Goal: Information Seeking & Learning: Find specific fact

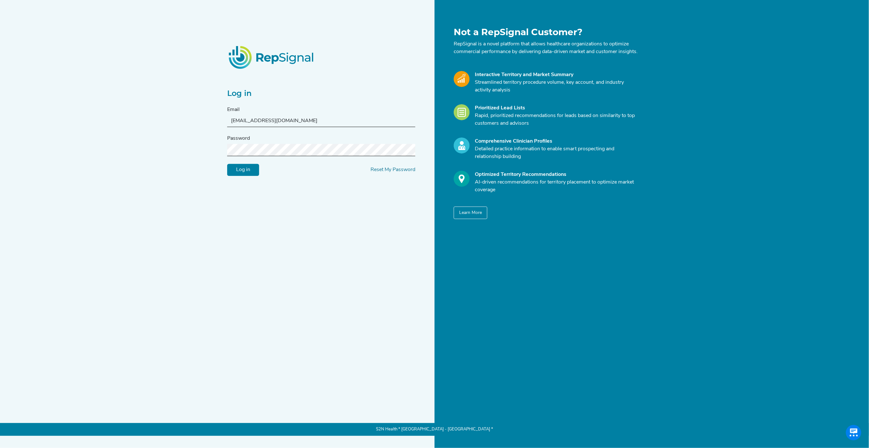
click at [264, 120] on input "[EMAIL_ADDRESS][DOMAIN_NAME]" at bounding box center [321, 121] width 188 height 12
type input "[EMAIL_ADDRESS][DOMAIN_NAME]"
click at [244, 176] on input "Log in" at bounding box center [243, 170] width 32 height 12
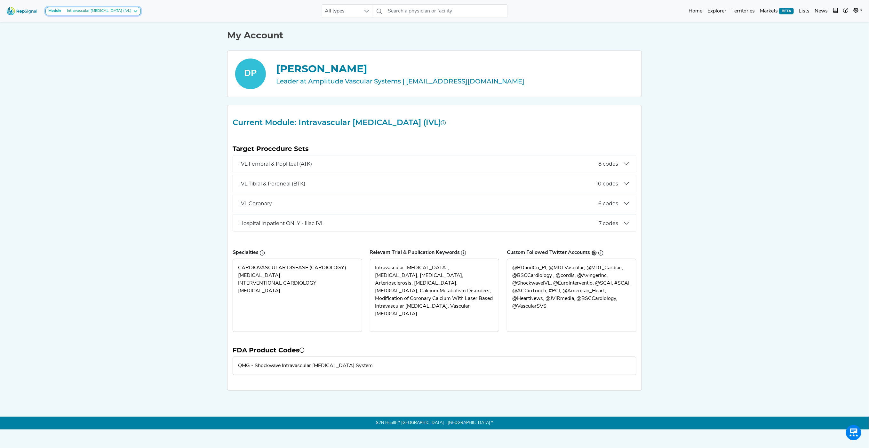
click at [105, 10] on div "Intravascular [MEDICAL_DATA] (IVL)" at bounding box center [97, 11] width 67 height 5
click at [97, 40] on link "Peripheral Interventions" at bounding box center [88, 41] width 84 height 9
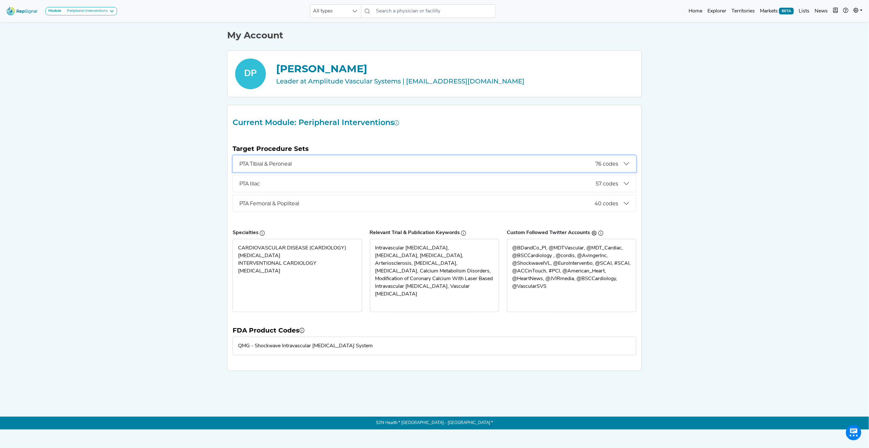
click at [323, 168] on button "PTA Tibial & Peroneal 76 codes" at bounding box center [434, 163] width 403 height 17
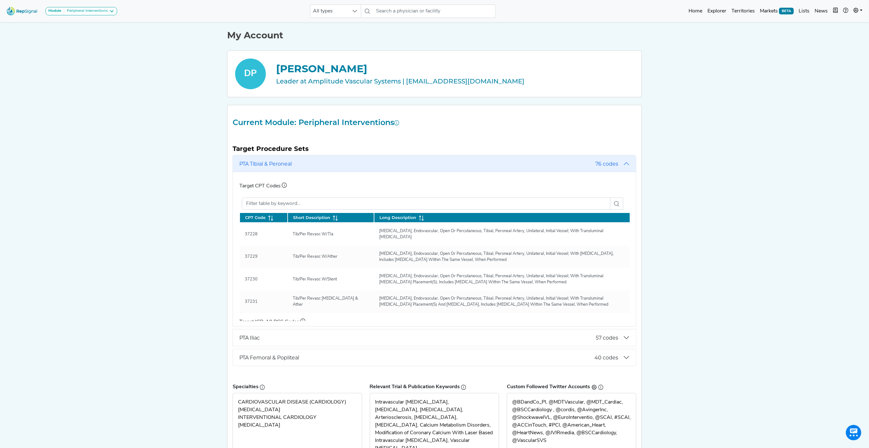
scroll to position [36, 0]
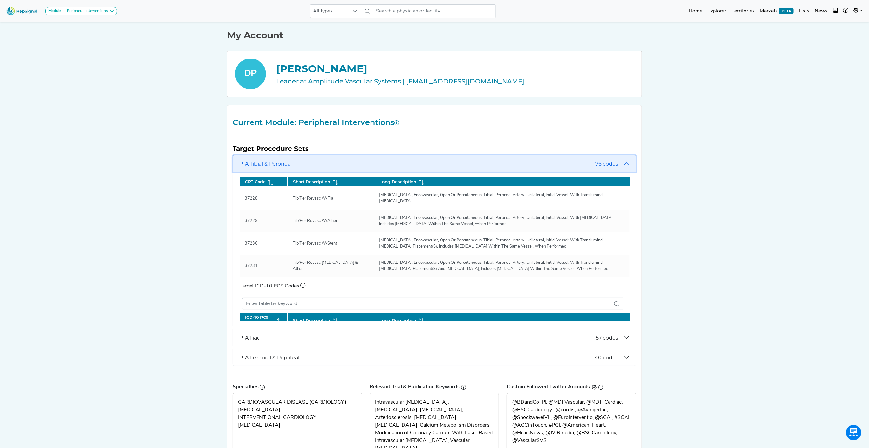
click at [625, 163] on button "PTA Tibial & Peroneal 76 codes" at bounding box center [434, 163] width 403 height 17
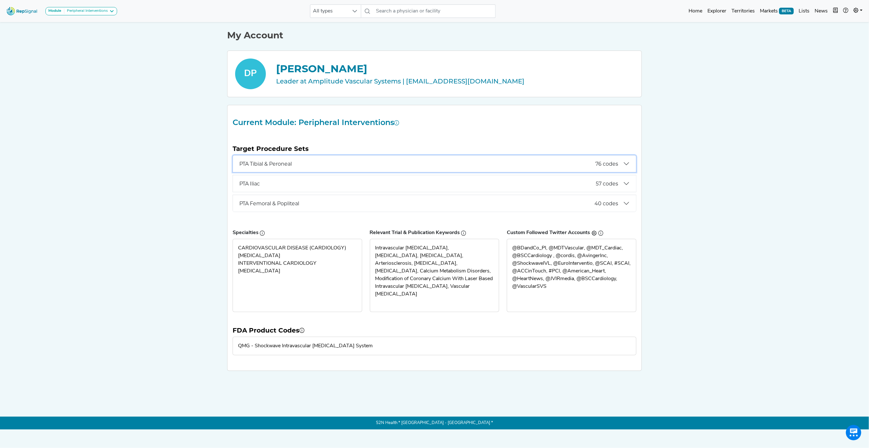
click at [621, 162] on button "PTA Tibial & Peroneal 76 codes" at bounding box center [434, 163] width 403 height 17
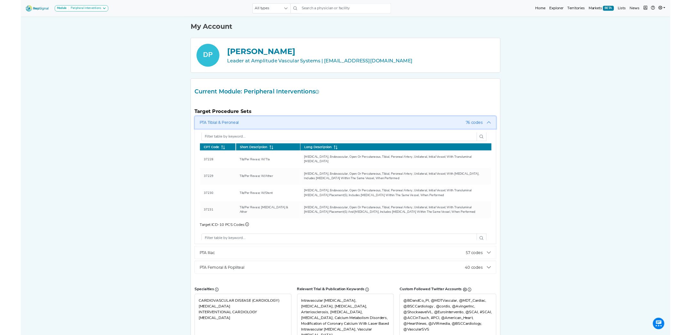
scroll to position [0, 0]
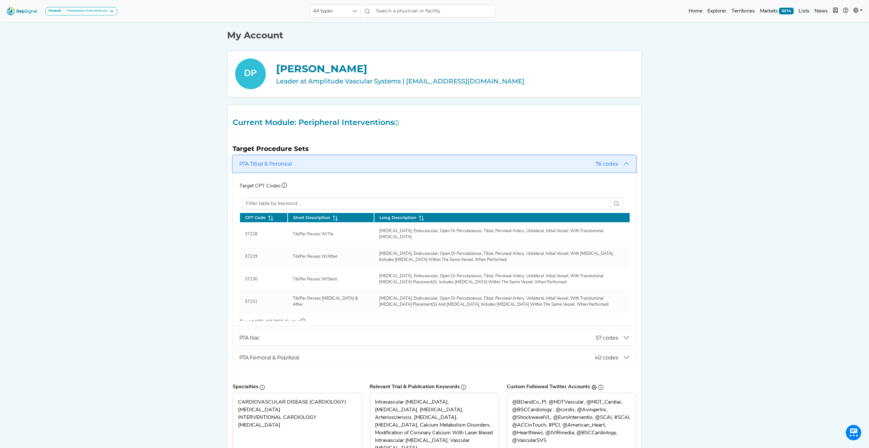
click at [623, 167] on button "PTA Tibial & Peroneal 76 codes" at bounding box center [434, 163] width 403 height 17
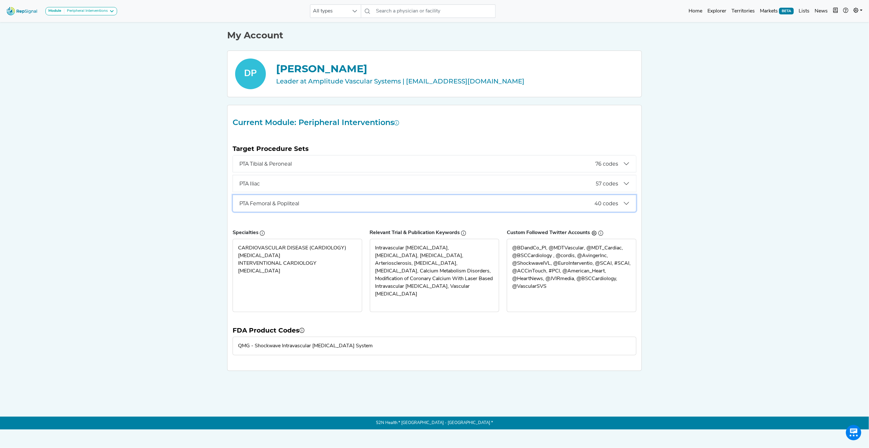
click at [616, 204] on span "40 codes" at bounding box center [606, 204] width 24 height 6
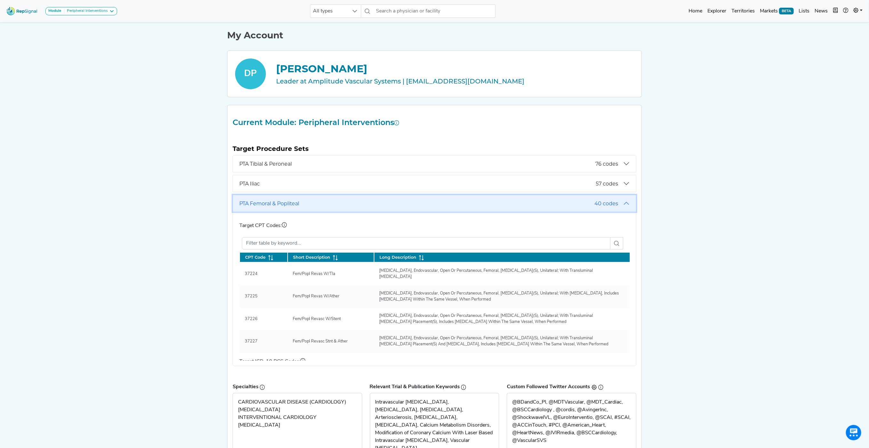
click at [616, 204] on span "40 codes" at bounding box center [606, 204] width 24 height 6
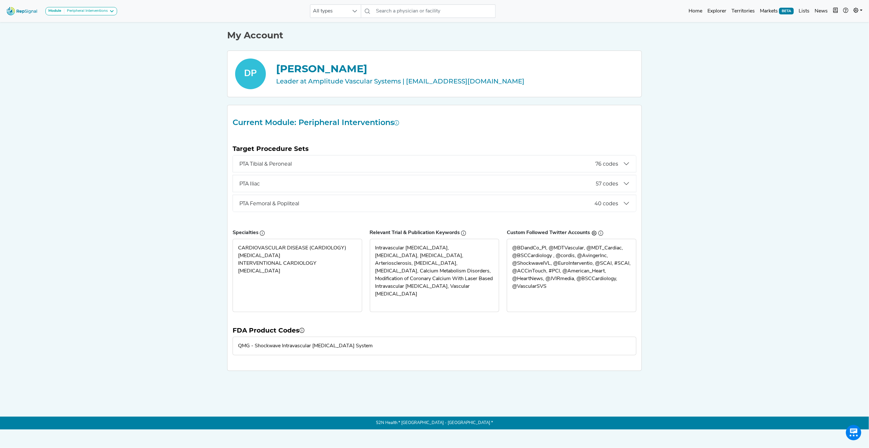
click at [661, 219] on div "Module Peripheral Interventions Carotid Procedures Intravascular [MEDICAL_DATA]…" at bounding box center [434, 215] width 869 height 430
click at [267, 161] on span "PTA Tibial & Peroneal" at bounding box center [417, 164] width 356 height 6
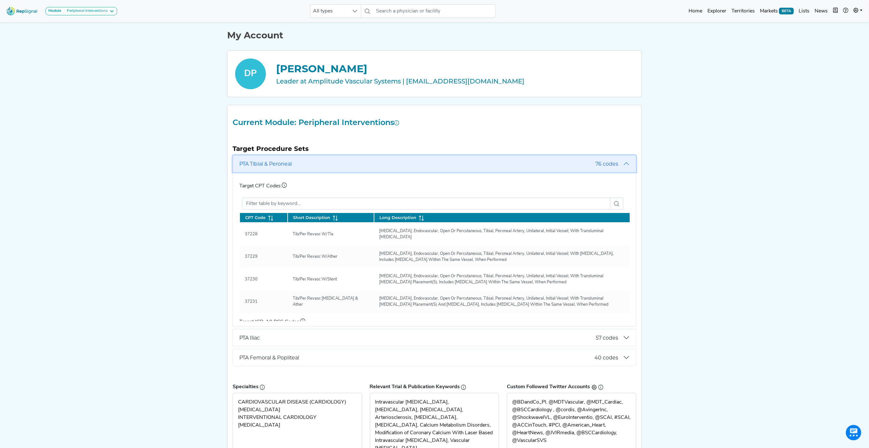
drag, startPoint x: 268, startPoint y: 165, endPoint x: 198, endPoint y: 165, distance: 70.0
click at [198, 165] on div "Module Peripheral Interventions Carotid Procedures Intravascular [MEDICAL_DATA]…" at bounding box center [434, 276] width 869 height 553
click at [629, 164] on button "PTA Tibial & Peroneal 76 codes" at bounding box center [434, 163] width 403 height 17
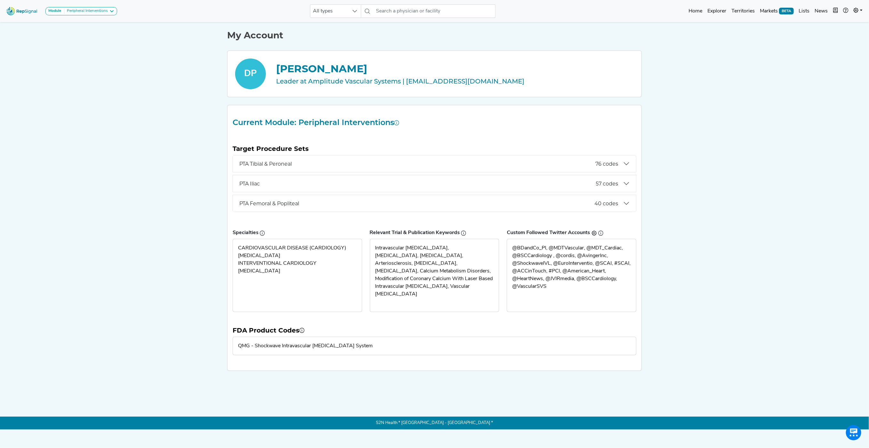
click at [684, 176] on div "Module Peripheral Interventions Carotid Procedures Intravascular [MEDICAL_DATA]…" at bounding box center [434, 215] width 869 height 430
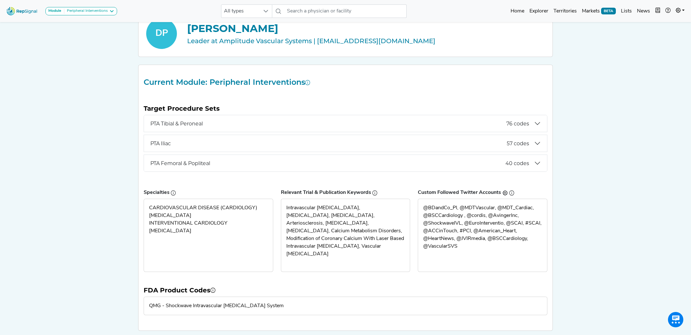
scroll to position [35, 0]
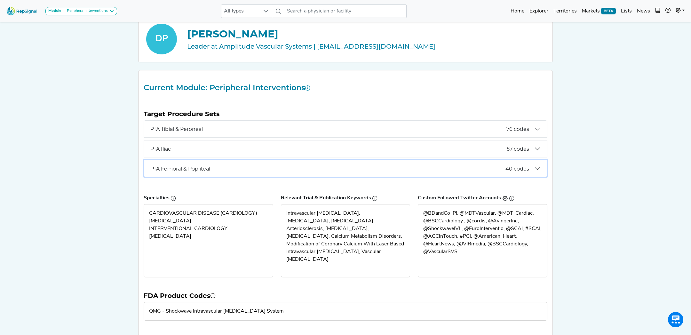
click at [204, 170] on span "PTA Femoral & Popliteal" at bounding box center [327, 169] width 355 height 6
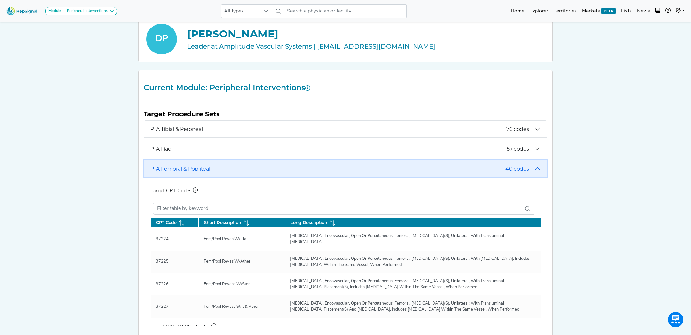
click at [204, 170] on span "PTA Femoral & Popliteal" at bounding box center [327, 169] width 355 height 6
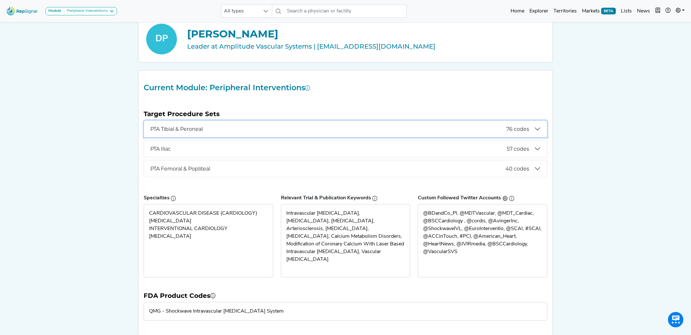
click at [203, 130] on span "PTA Tibial & Peroneal" at bounding box center [328, 129] width 356 height 6
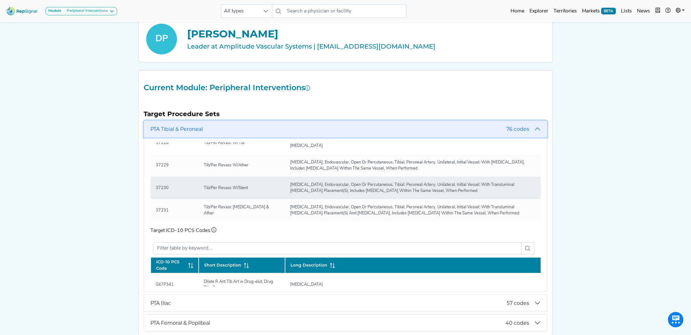
scroll to position [0, 0]
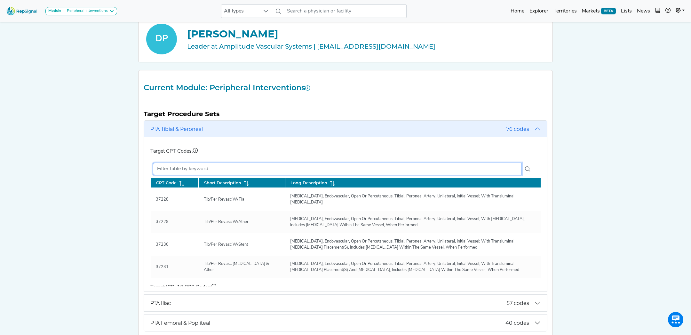
click at [223, 163] on input "text" at bounding box center [337, 169] width 368 height 12
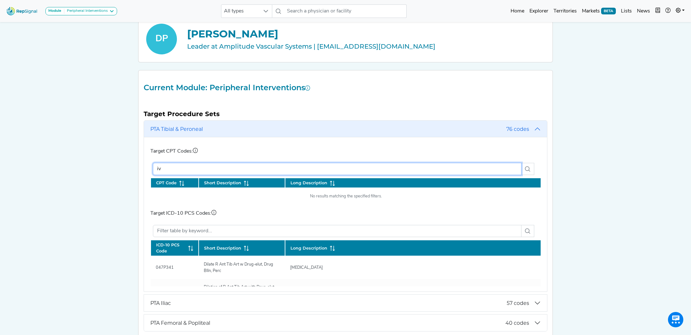
type input "i"
type input "l"
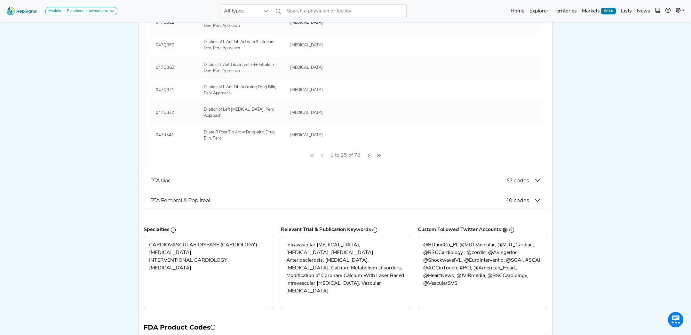
scroll to position [158, 0]
click at [368, 154] on icon "Next Page" at bounding box center [369, 154] width 2 height 3
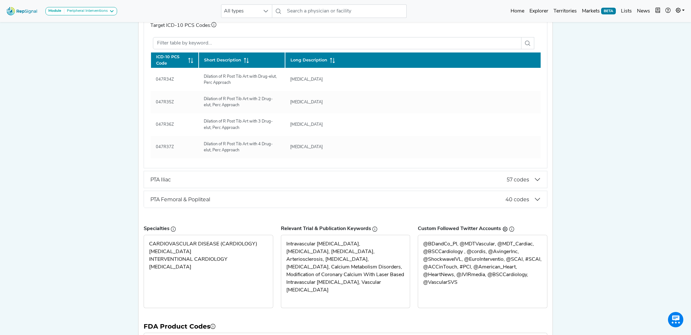
scroll to position [119, 0]
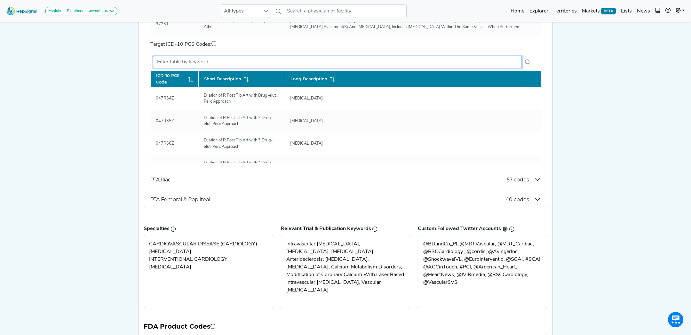
click at [337, 59] on input "text" at bounding box center [337, 62] width 368 height 12
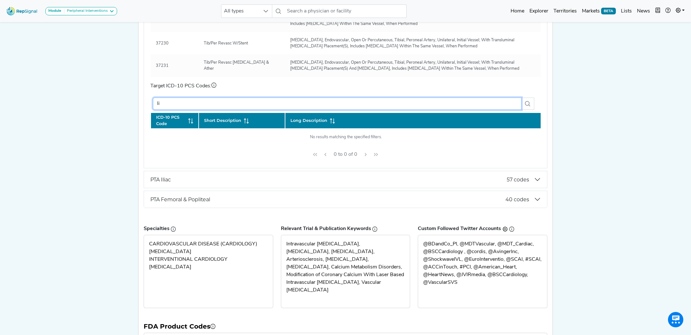
type input "l"
type input "i"
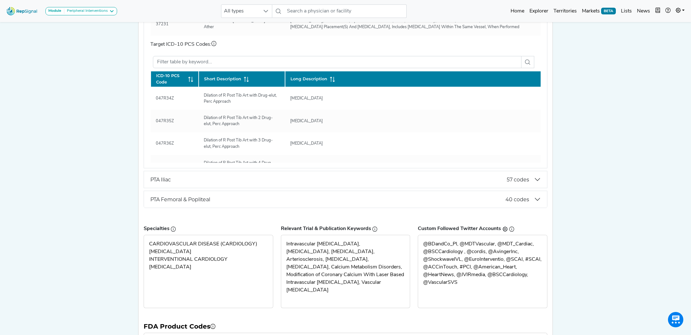
click at [101, 130] on div "Module Peripheral Interventions Carotid Procedures Intravascular [MEDICAL_DATA]…" at bounding box center [345, 118] width 691 height 553
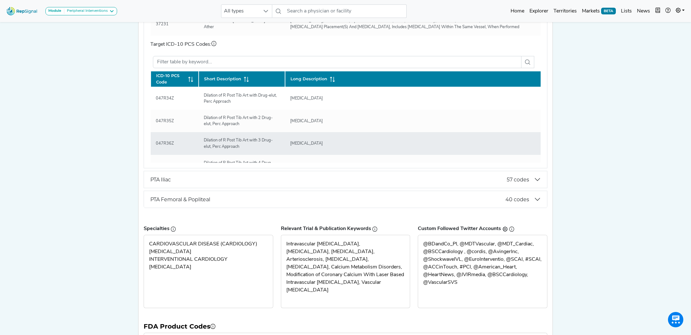
scroll to position [9, 0]
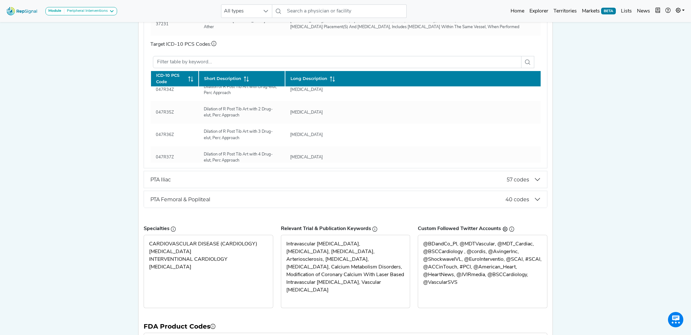
click at [549, 149] on div "Target Procedure Sets PTA Tibial & Peroneal 76 codes Target CPT Codes: CPT Code…" at bounding box center [345, 95] width 411 height 232
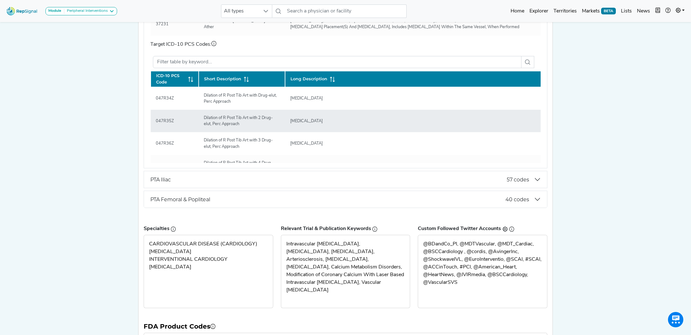
scroll to position [0, 0]
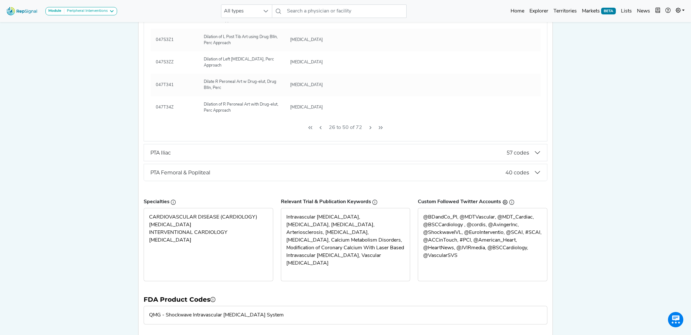
click at [366, 127] on button "Next Page" at bounding box center [370, 128] width 10 height 12
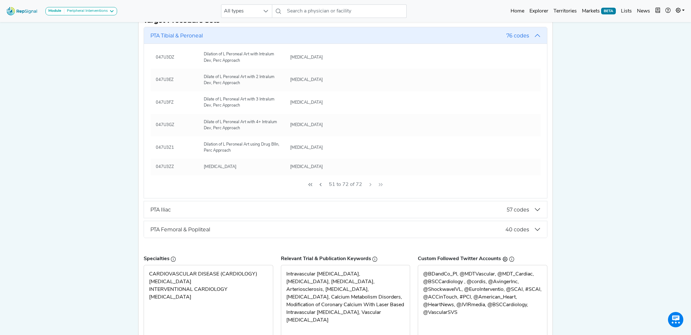
click at [369, 184] on div "51 to 72 of 72" at bounding box center [345, 184] width 390 height 19
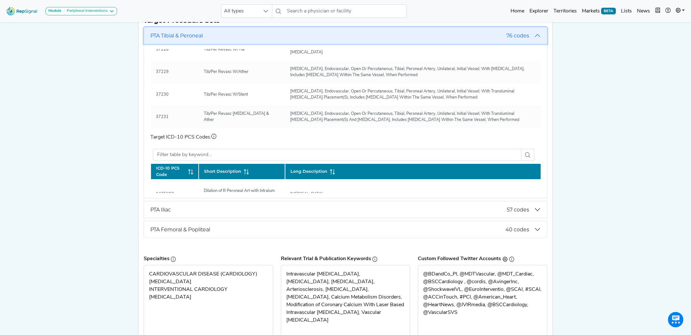
click at [537, 32] on button "PTA Tibial & Peroneal 76 codes" at bounding box center [345, 35] width 403 height 17
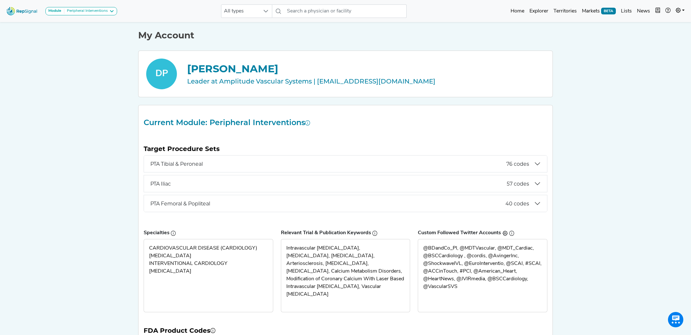
click at [108, 209] on div "Module Peripheral Interventions Carotid Procedures Intravascular [MEDICAL_DATA]…" at bounding box center [345, 199] width 691 height 399
click at [536, 200] on button "PTA Femoral & Popliteal 40 codes" at bounding box center [345, 203] width 403 height 17
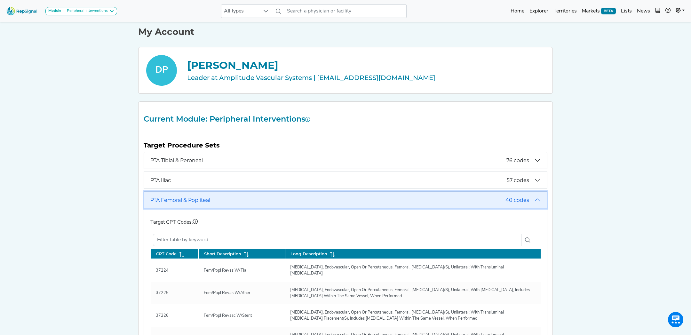
click at [539, 198] on button "PTA Femoral & Popliteal 40 codes" at bounding box center [345, 200] width 403 height 17
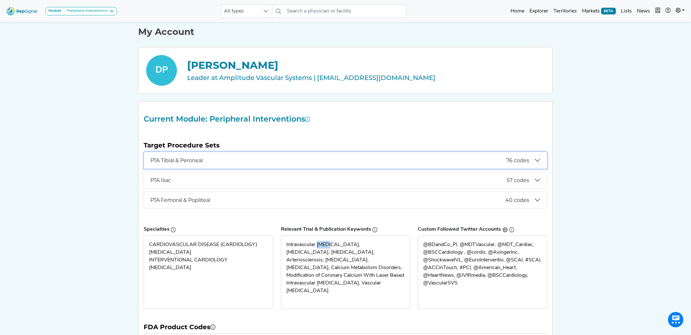
click at [203, 161] on span "PTA Tibial & Peroneal" at bounding box center [328, 160] width 356 height 6
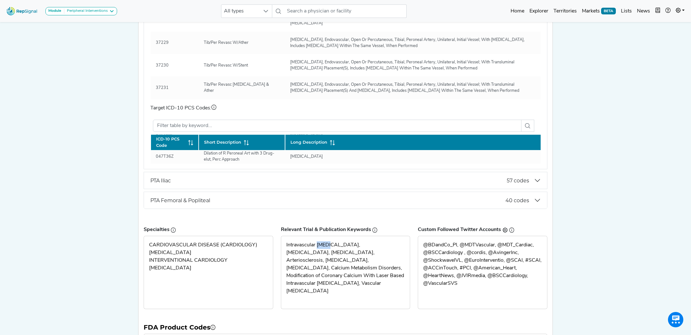
scroll to position [25, 0]
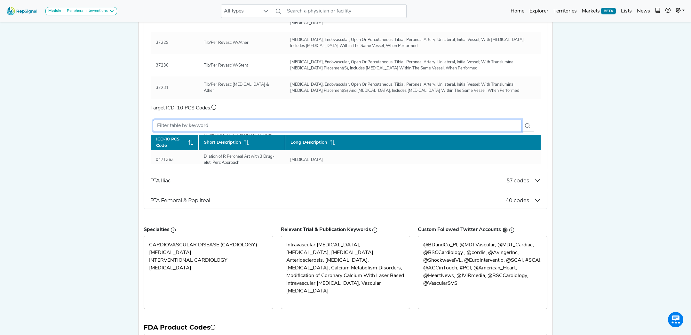
click at [191, 126] on input "text" at bounding box center [337, 126] width 368 height 12
paste input "C9772"
type input "C9772"
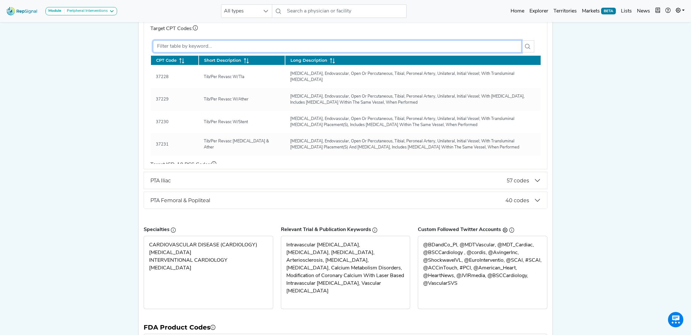
click at [288, 46] on input "text" at bounding box center [337, 46] width 368 height 12
paste input "C9772"
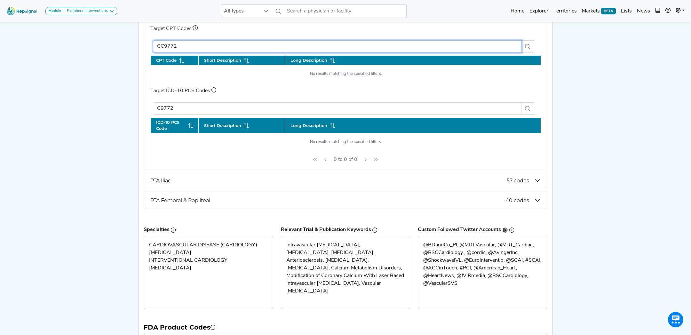
drag, startPoint x: 163, startPoint y: 45, endPoint x: 138, endPoint y: 41, distance: 25.6
click at [139, 42] on div "Current Module: Peripheral Interventions Target Procedure Sets PTA Tibial & Per…" at bounding box center [345, 158] width 414 height 420
type input "9772"
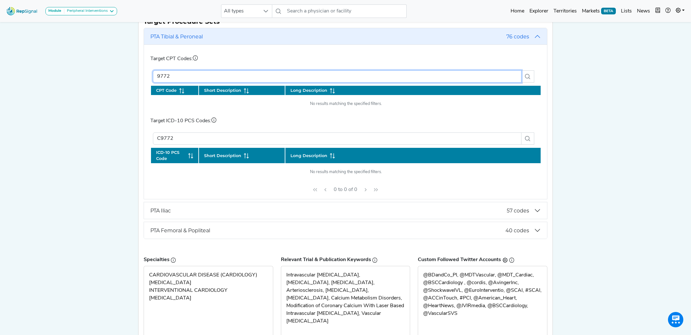
scroll to position [127, 0]
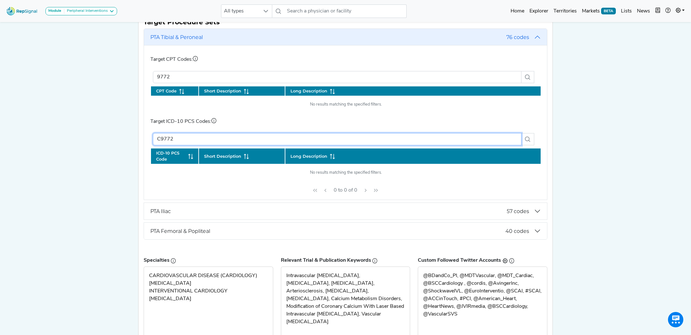
click at [173, 139] on input "C9772" at bounding box center [337, 139] width 368 height 12
drag, startPoint x: 183, startPoint y: 139, endPoint x: 142, endPoint y: 133, distance: 41.4
click at [148, 136] on div "Target CPT Codes: 9772 CPT Code Short Description Long Description No results m…" at bounding box center [345, 122] width 403 height 154
paste input "C9772"
type input "C"
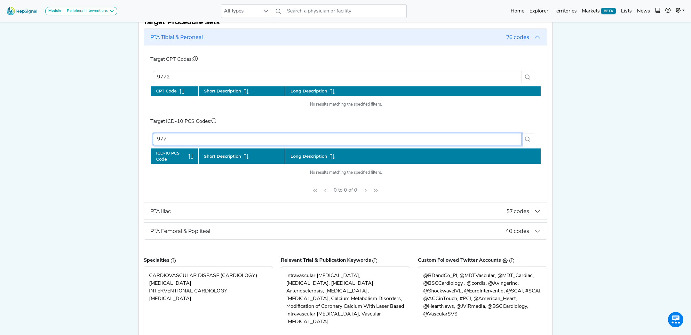
type input "977"
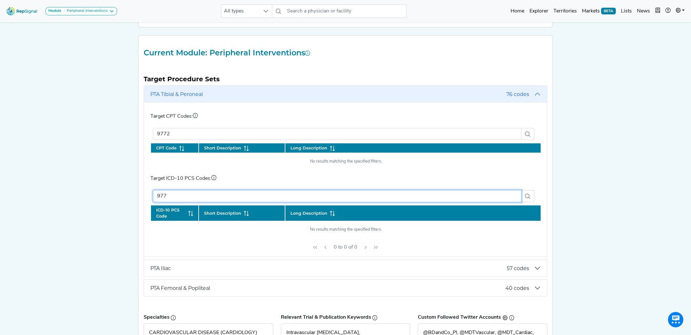
scroll to position [0, 0]
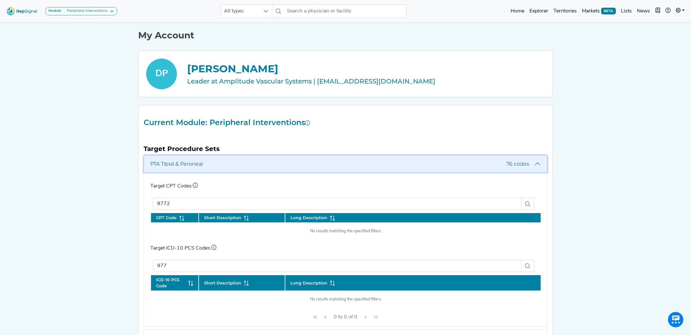
click at [537, 162] on button "PTA Tibial & Peroneal 76 codes" at bounding box center [345, 163] width 403 height 17
